Goal: Task Accomplishment & Management: Use online tool/utility

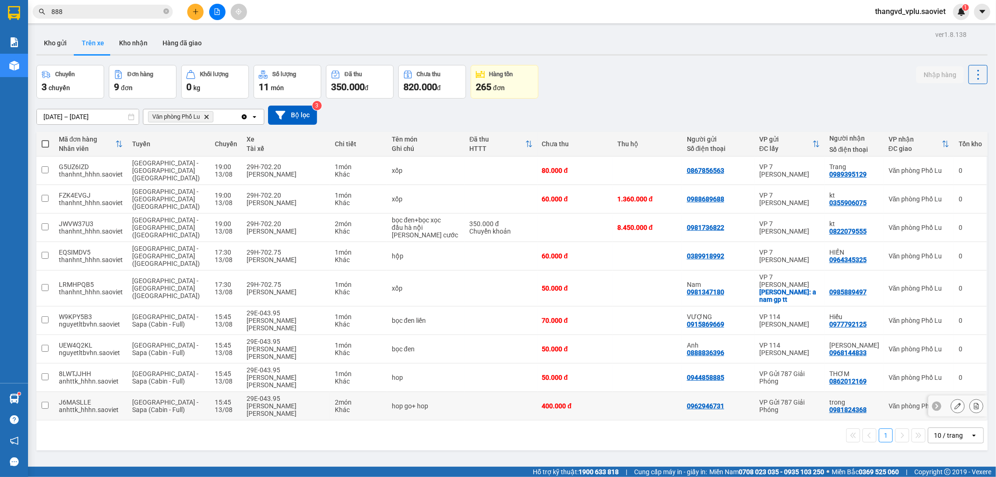
click at [491, 392] on td at bounding box center [500, 406] width 72 height 28
checkbox input "true"
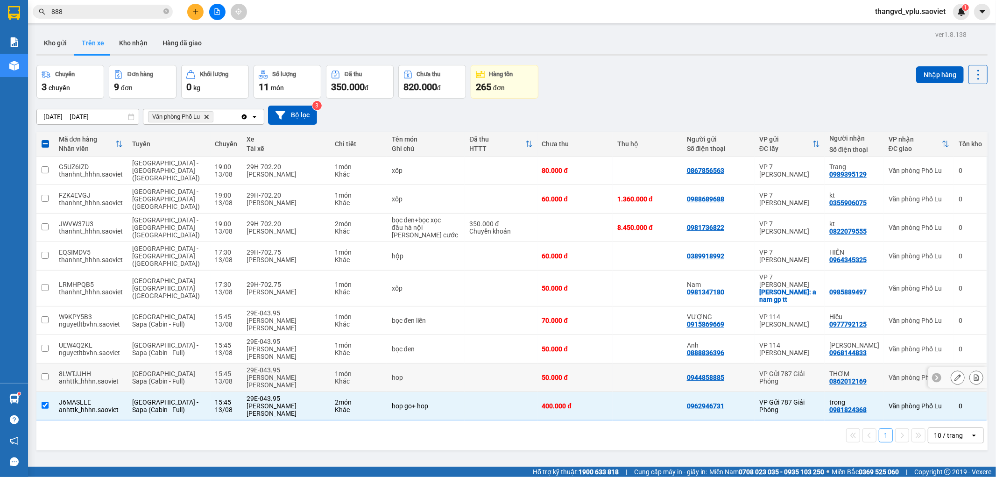
click at [292, 373] on div "[PERSON_NAME] [PERSON_NAME]" at bounding box center [286, 380] width 79 height 15
checkbox input "true"
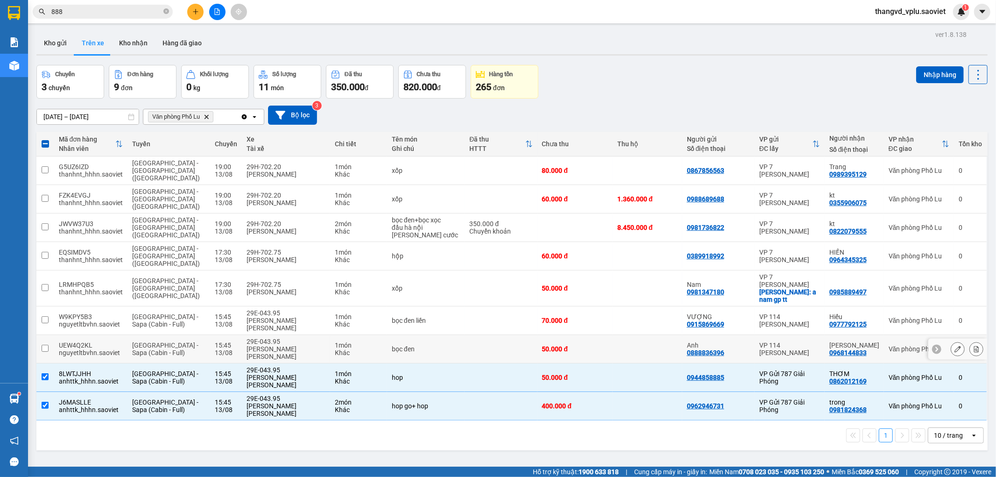
click at [281, 345] on div "[PERSON_NAME] [PERSON_NAME]" at bounding box center [286, 352] width 79 height 15
checkbox input "true"
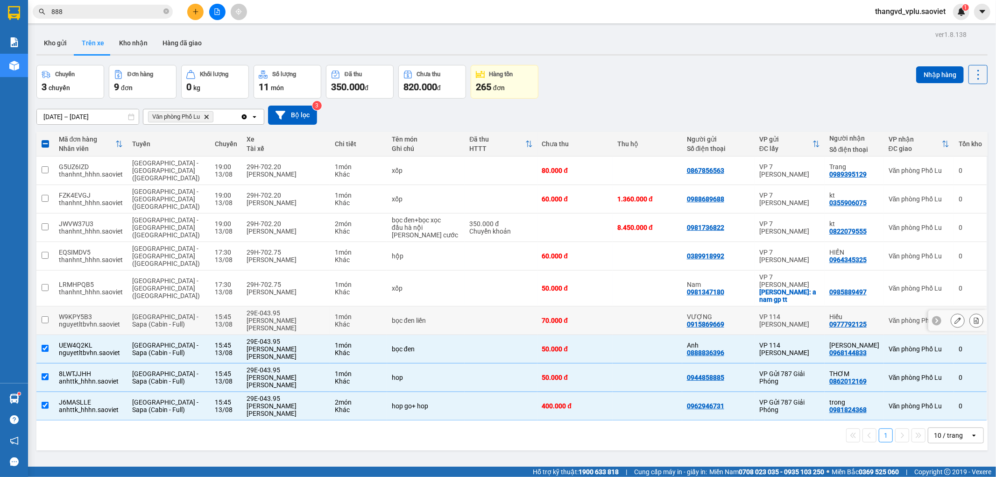
click at [274, 316] on div "[PERSON_NAME] [PERSON_NAME]" at bounding box center [286, 323] width 79 height 15
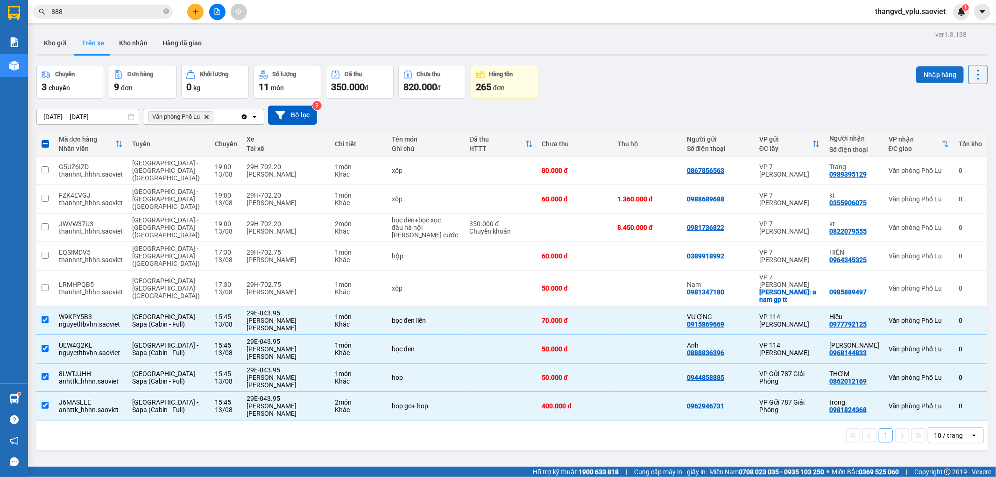
click at [921, 72] on button "Nhập hàng" at bounding box center [940, 74] width 48 height 17
checkbox input "false"
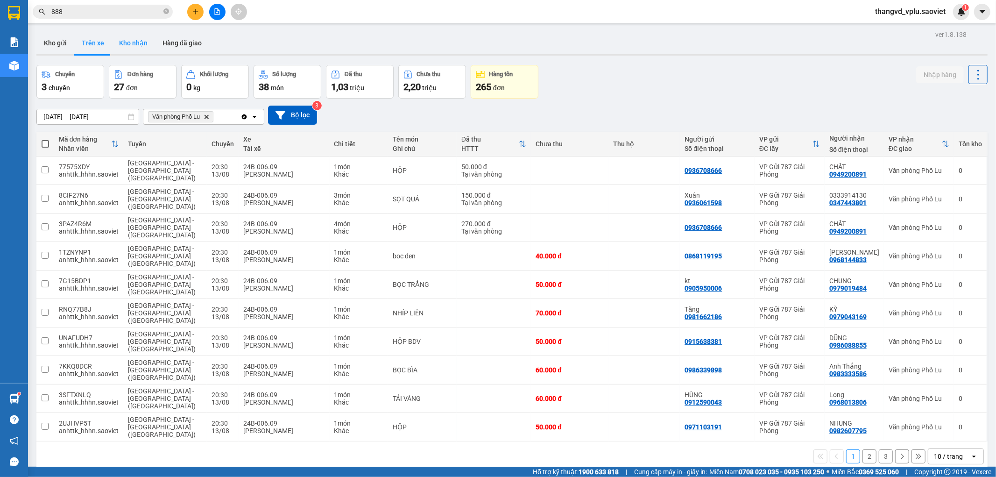
click at [134, 45] on button "Kho nhận" at bounding box center [133, 43] width 43 height 22
type input "[DATE] – [DATE]"
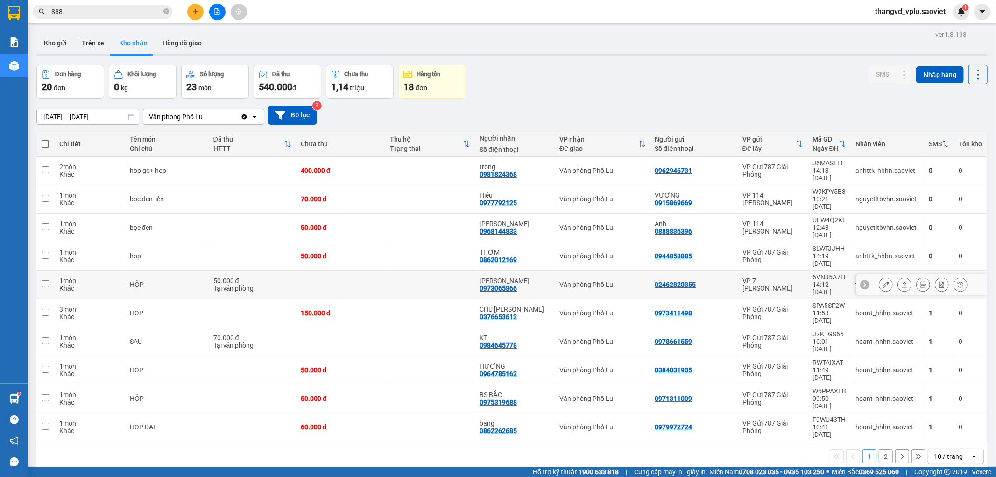
click at [360, 270] on td at bounding box center [341, 284] width 90 height 28
checkbox input "true"
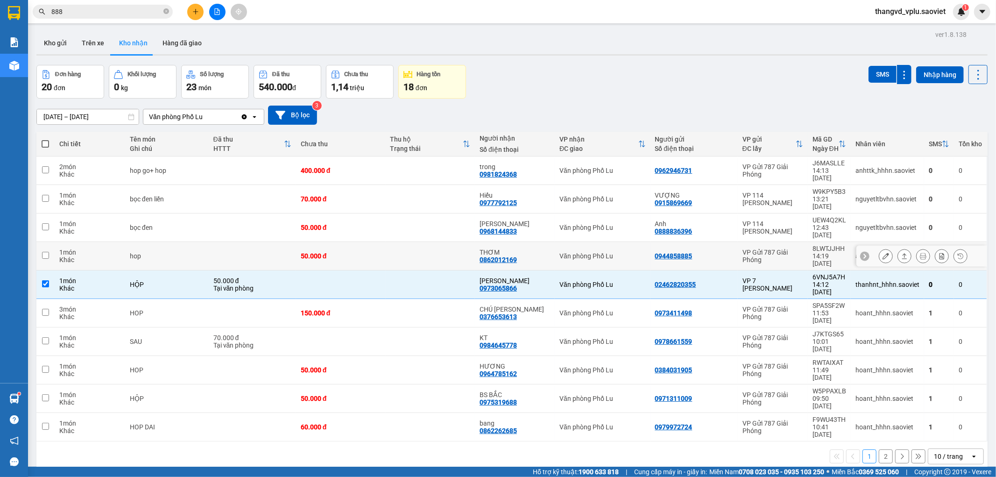
click at [341, 242] on td "50.000 đ" at bounding box center [341, 256] width 90 height 28
checkbox input "true"
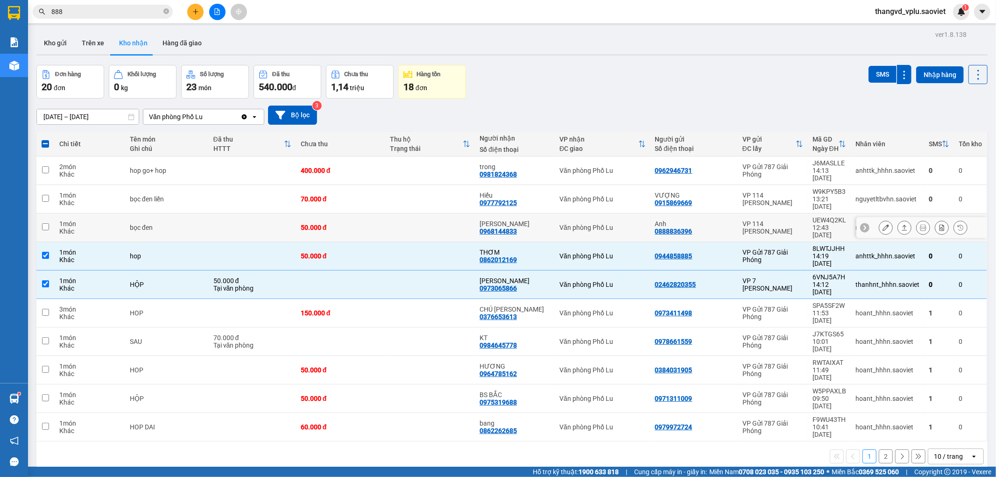
click at [339, 213] on td "50.000 đ" at bounding box center [341, 227] width 90 height 28
checkbox input "true"
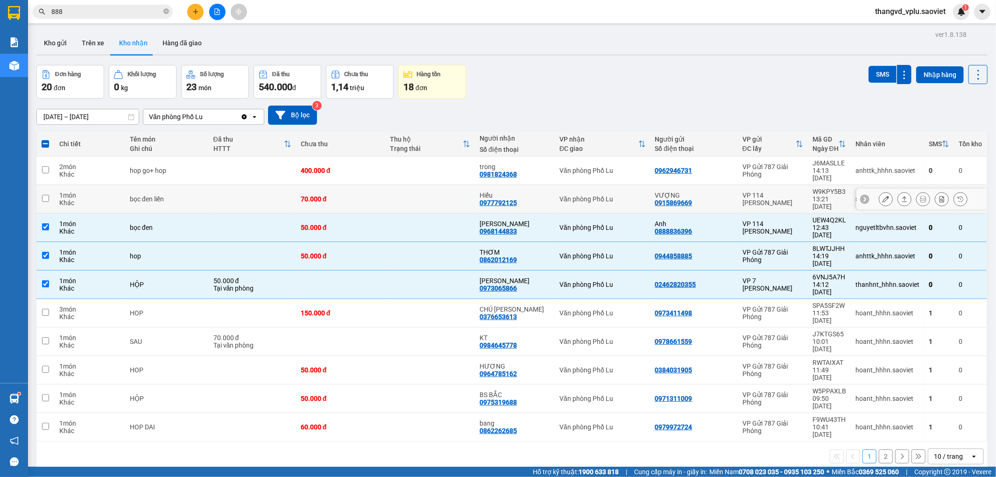
click at [339, 195] on div "70.000 đ" at bounding box center [341, 198] width 80 height 7
checkbox input "true"
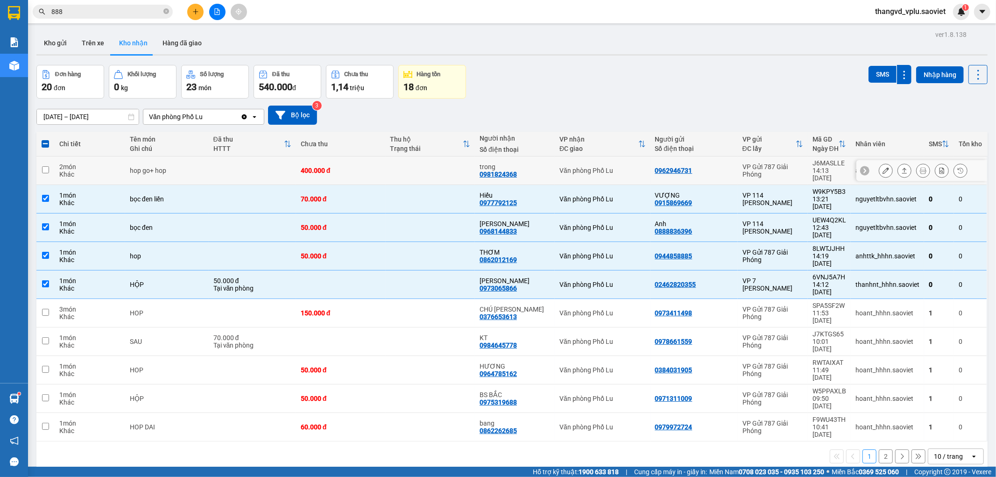
click at [404, 157] on td at bounding box center [431, 170] width 90 height 28
checkbox input "true"
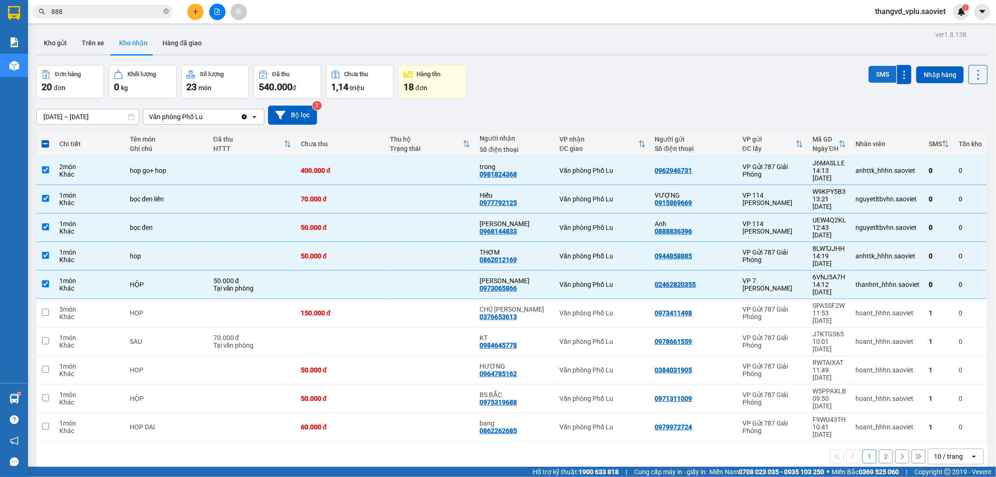
click at [876, 71] on button "SMS" at bounding box center [882, 74] width 28 height 17
click at [43, 145] on span at bounding box center [45, 143] width 7 height 7
click at [45, 139] on input "checkbox" at bounding box center [45, 139] width 0 height 0
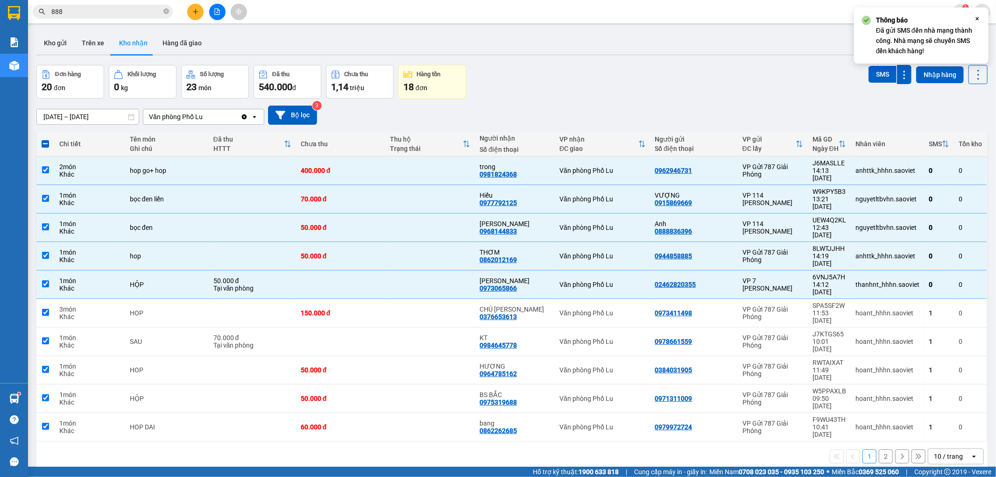
checkbox input "true"
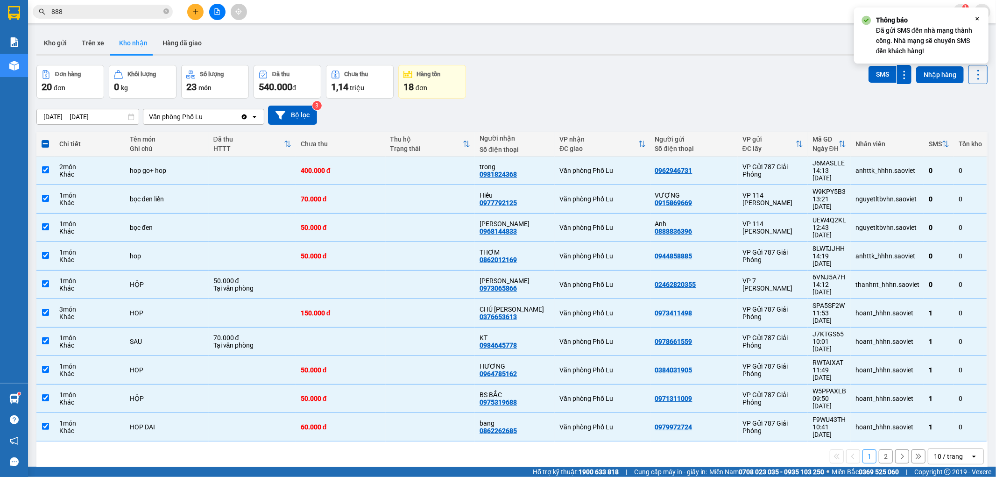
click at [43, 145] on span at bounding box center [45, 143] width 7 height 7
click at [45, 139] on input "checkbox" at bounding box center [45, 139] width 0 height 0
click at [43, 145] on span at bounding box center [45, 143] width 7 height 7
click at [45, 139] on input "checkbox" at bounding box center [45, 139] width 0 height 0
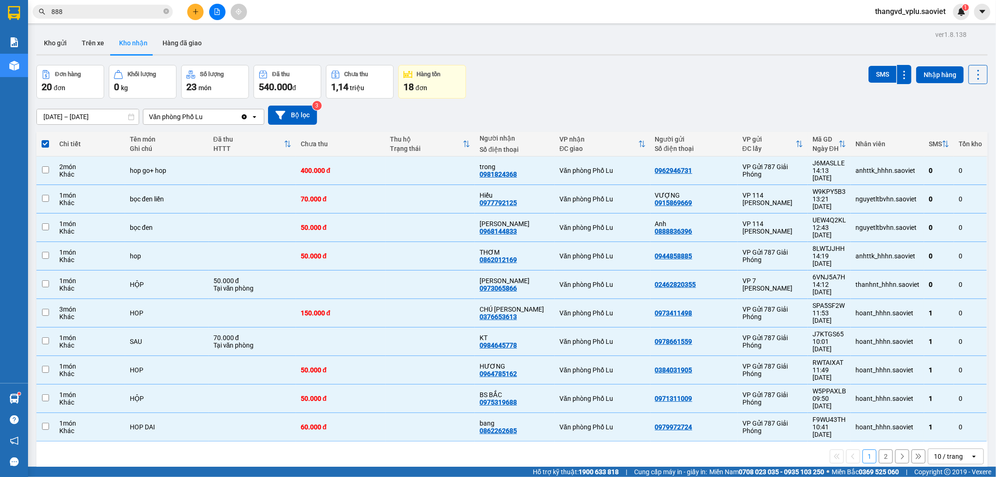
checkbox input "false"
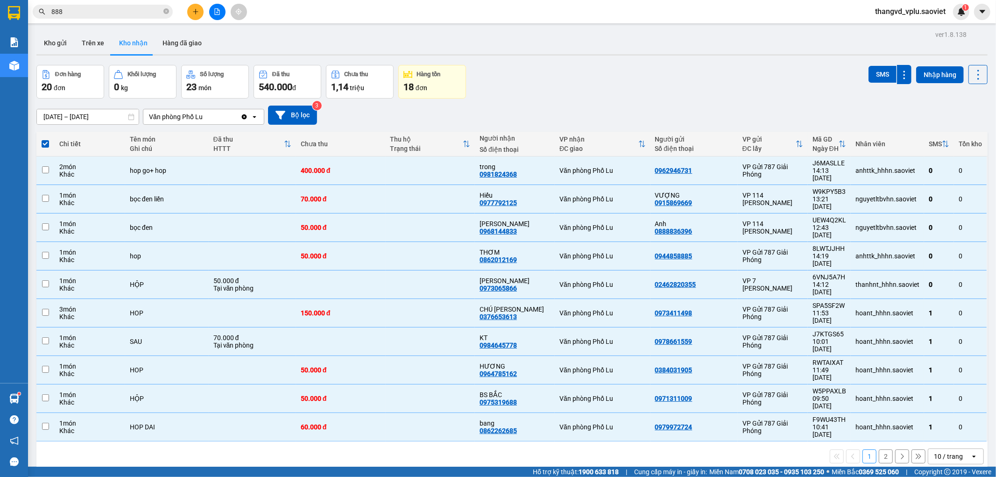
checkbox input "false"
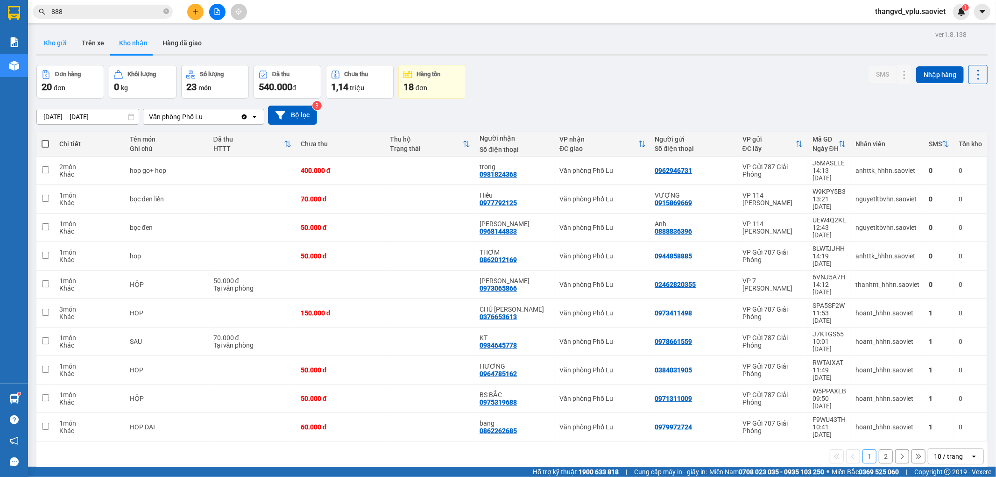
click at [52, 41] on button "Kho gửi" at bounding box center [55, 43] width 38 height 22
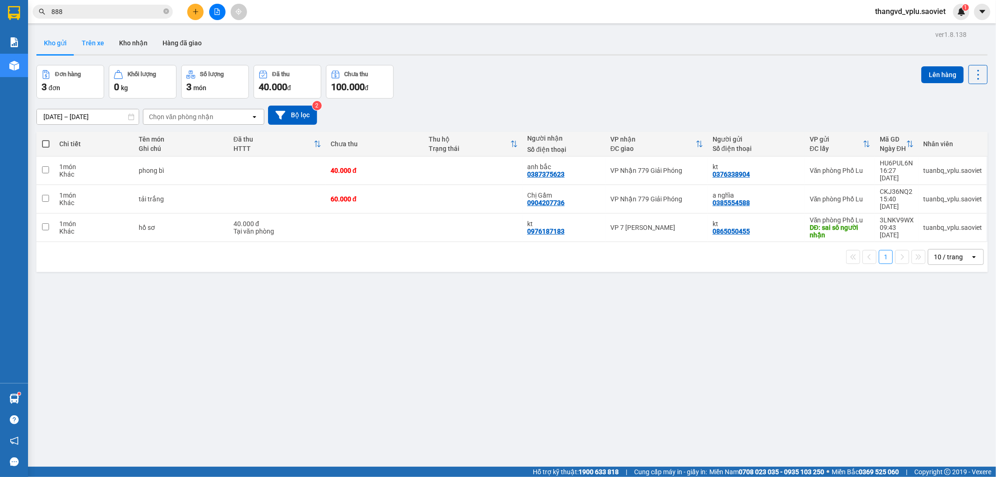
click at [94, 49] on button "Trên xe" at bounding box center [92, 43] width 37 height 22
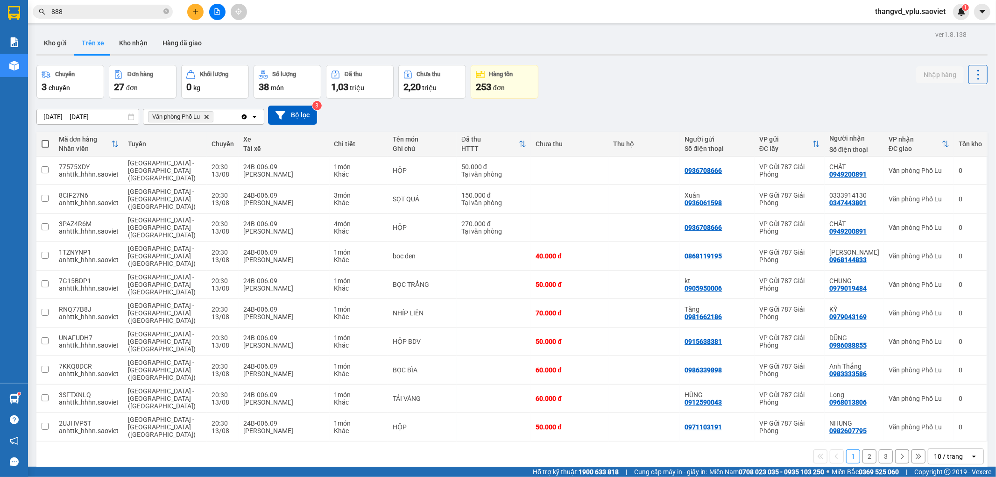
click at [878, 449] on button "3" at bounding box center [885, 456] width 14 height 14
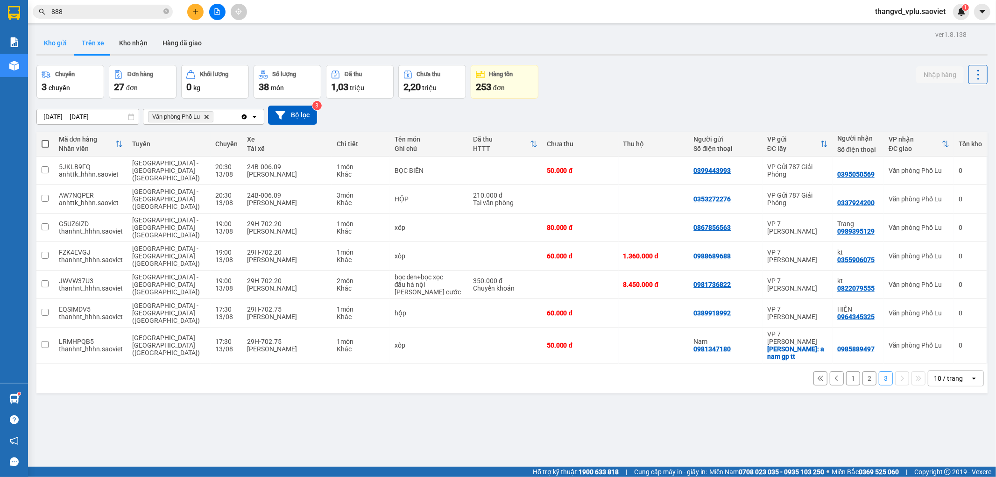
click at [53, 44] on button "Kho gửi" at bounding box center [55, 43] width 38 height 22
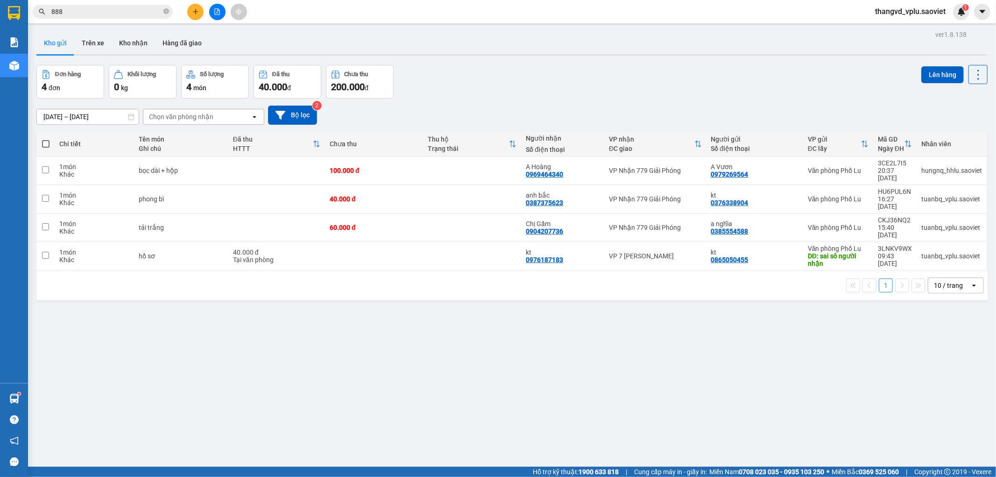
click at [118, 9] on input "888" at bounding box center [106, 12] width 110 height 10
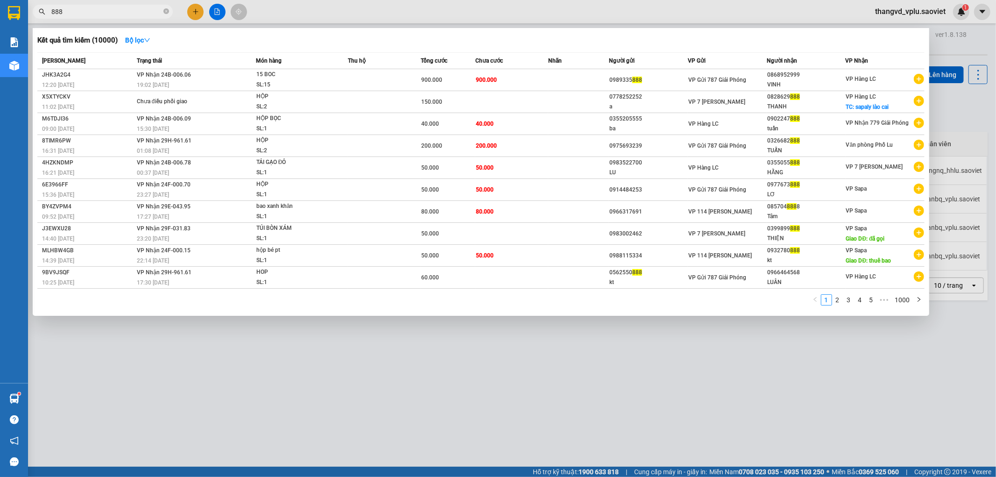
click at [118, 8] on input "888" at bounding box center [106, 12] width 110 height 10
click at [230, 372] on div at bounding box center [498, 238] width 996 height 477
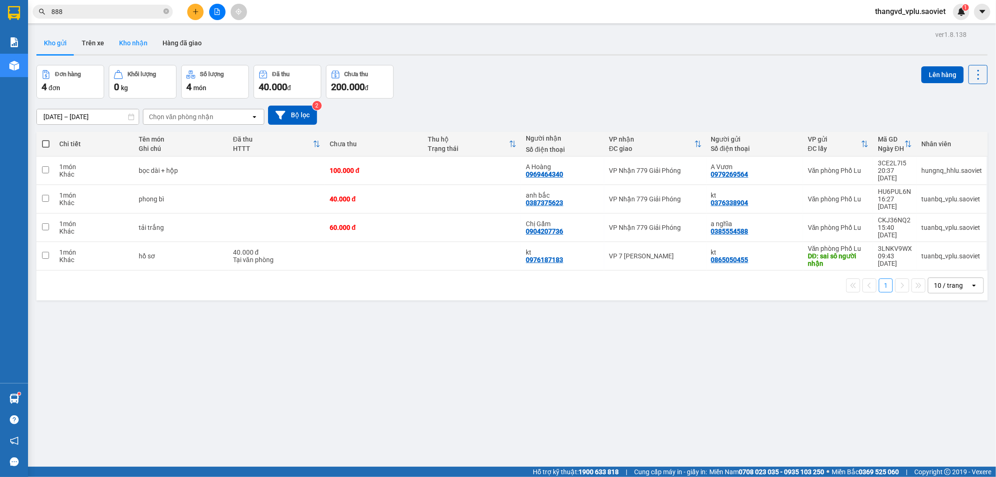
click at [127, 36] on button "Kho nhận" at bounding box center [133, 43] width 43 height 22
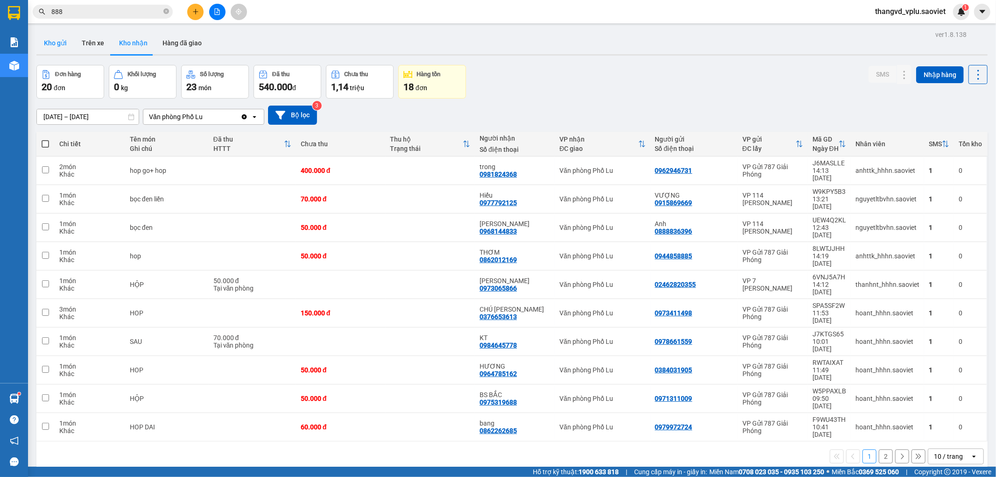
click at [52, 44] on button "Kho gửi" at bounding box center [55, 43] width 38 height 22
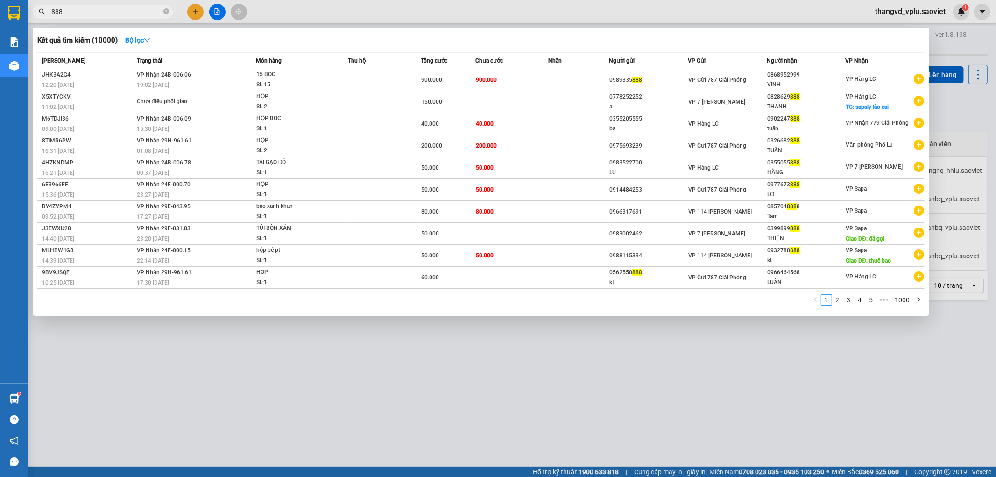
click at [88, 8] on input "888" at bounding box center [106, 12] width 110 height 10
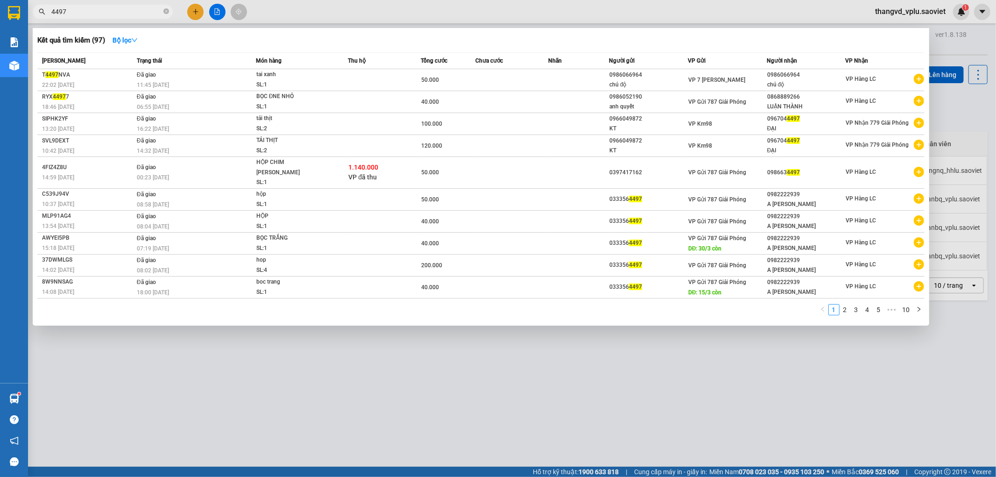
click at [81, 9] on input "4497" at bounding box center [106, 12] width 110 height 10
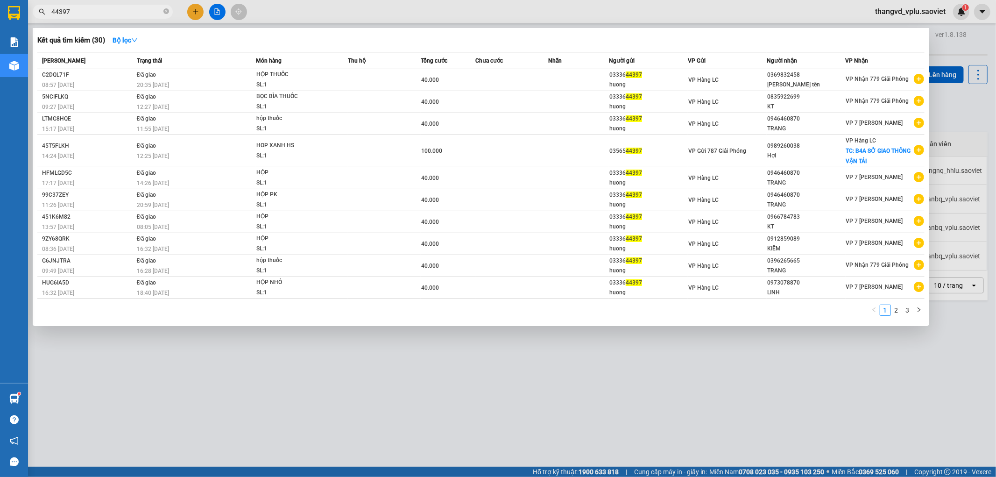
click at [71, 10] on input "44397" at bounding box center [106, 12] width 110 height 10
click at [71, 9] on input "44397" at bounding box center [106, 12] width 110 height 10
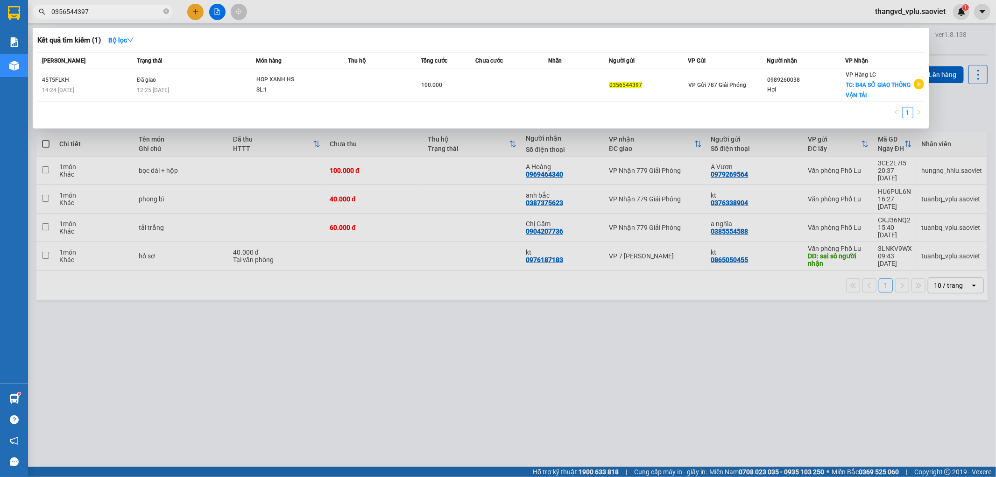
type input "0356544397"
click at [428, 293] on div at bounding box center [498, 238] width 996 height 477
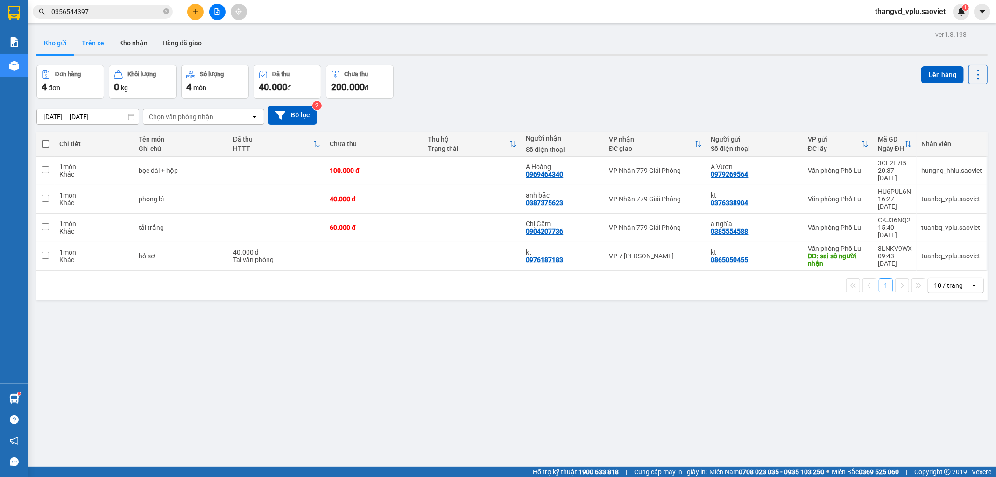
click at [85, 45] on button "Trên xe" at bounding box center [92, 43] width 37 height 22
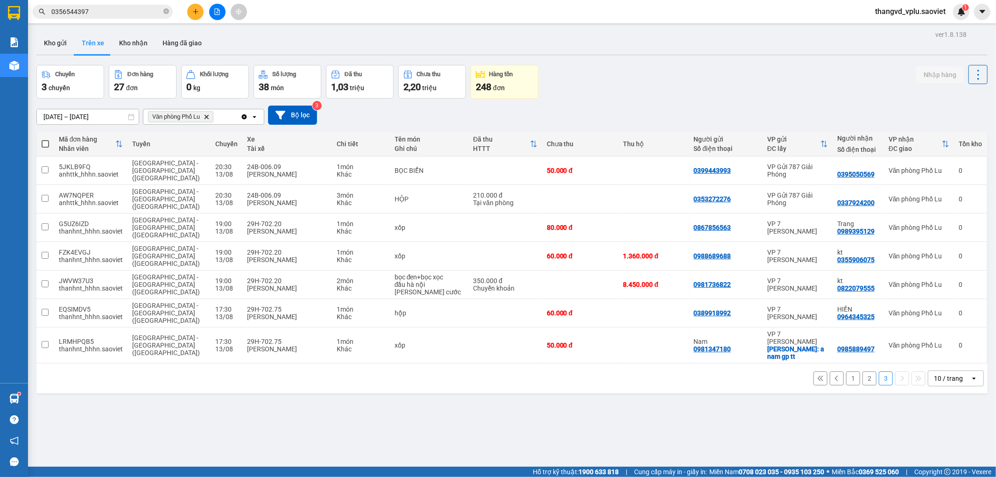
click at [846, 371] on button "1" at bounding box center [853, 378] width 14 height 14
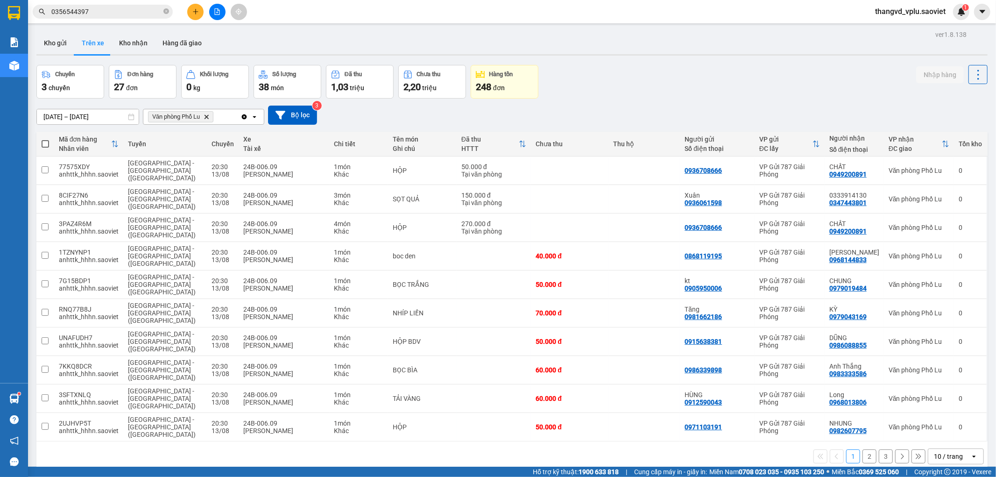
click at [862, 449] on button "2" at bounding box center [869, 456] width 14 height 14
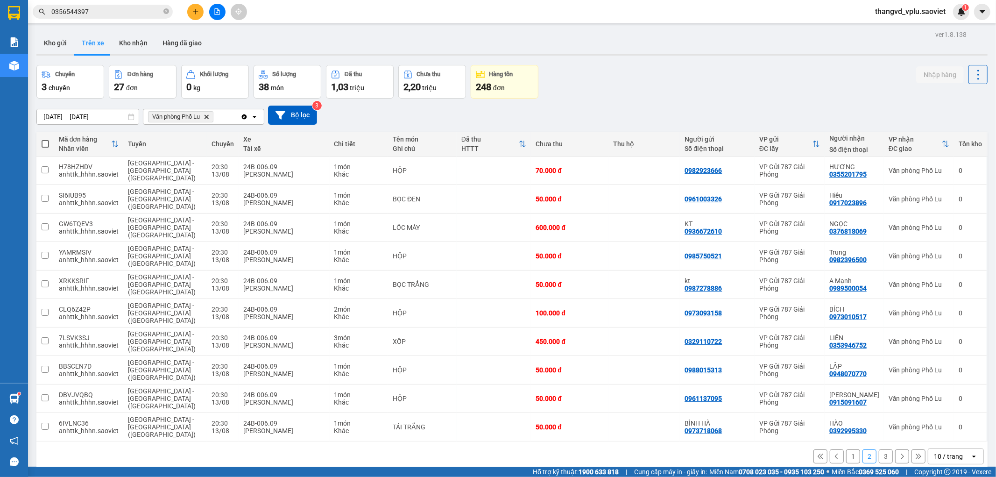
click at [878, 449] on button "3" at bounding box center [885, 456] width 14 height 14
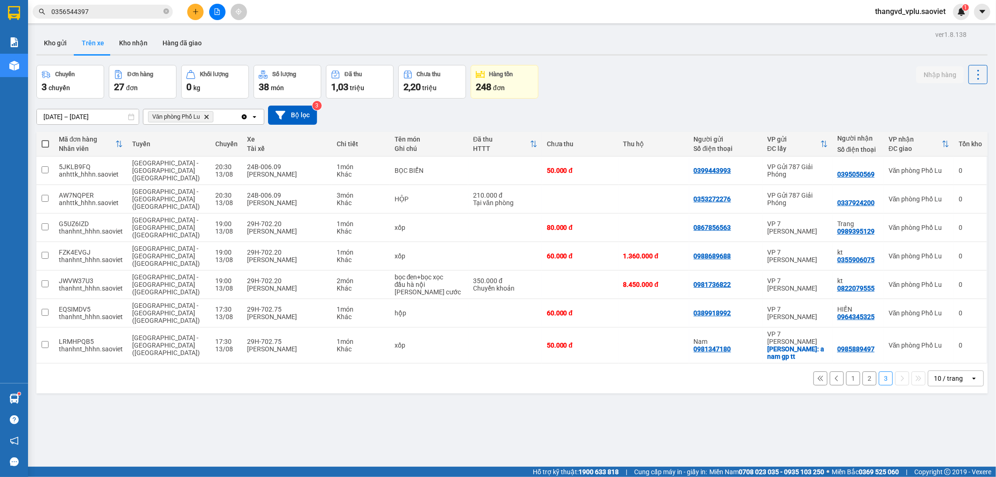
click at [851, 371] on button "1" at bounding box center [853, 378] width 14 height 14
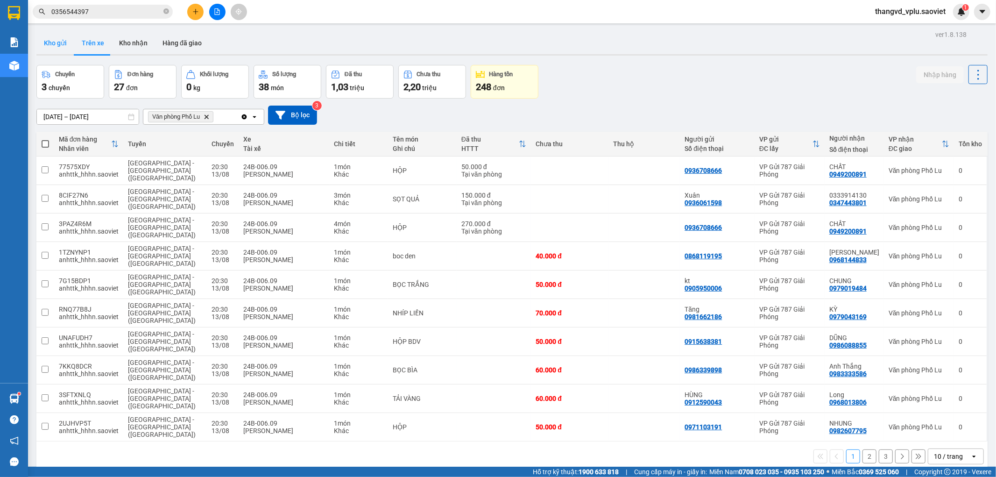
click at [56, 39] on button "Kho gửi" at bounding box center [55, 43] width 38 height 22
